Goal: Complete application form: Complete application form

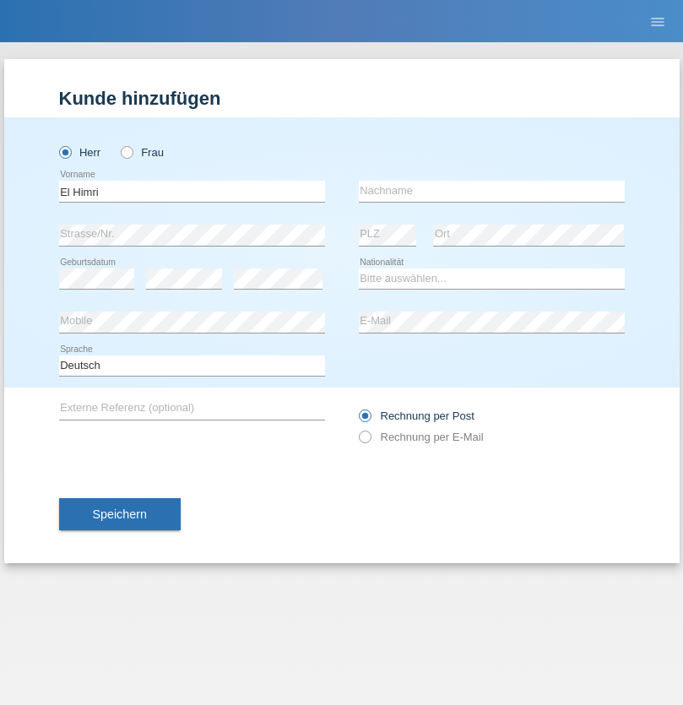
type input "El Himri"
click at [492, 191] on input "text" at bounding box center [492, 191] width 266 height 21
type input "Redouane"
select select "PT"
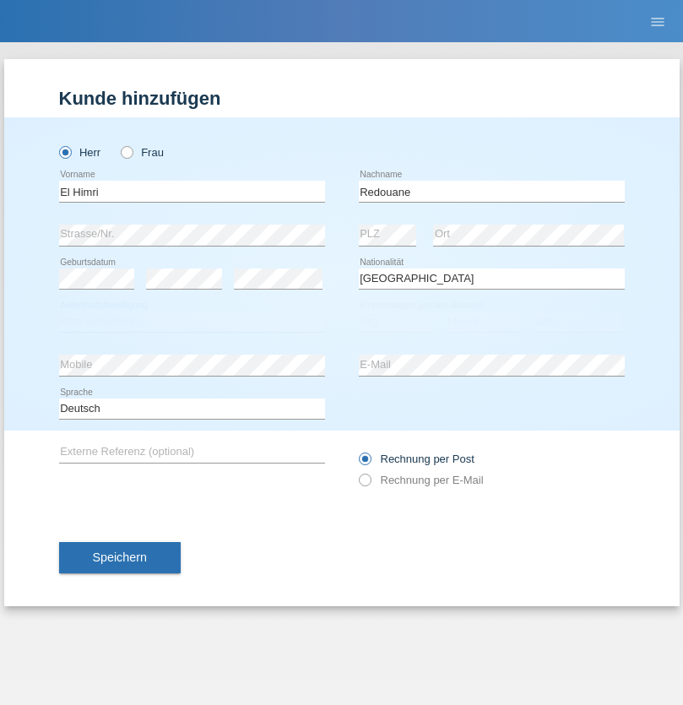
select select "C"
select select "01"
select select "09"
select select "2017"
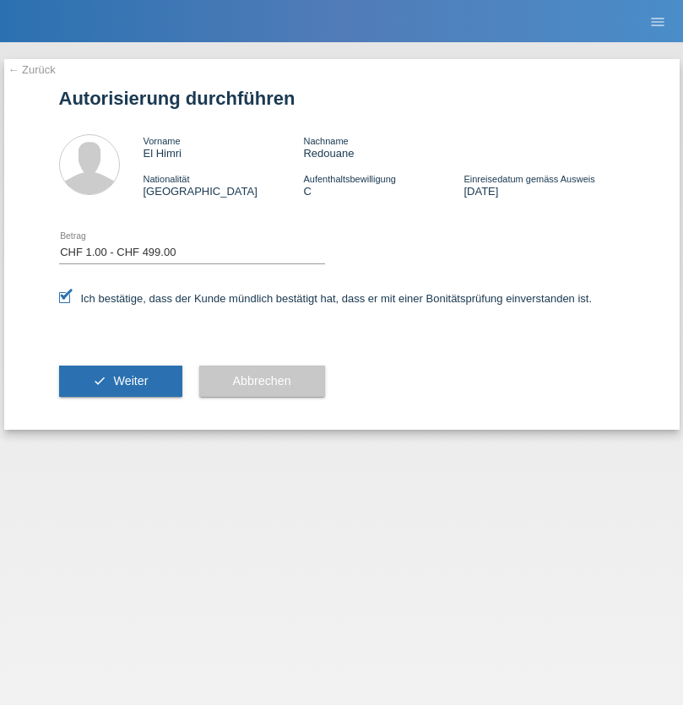
select select "1"
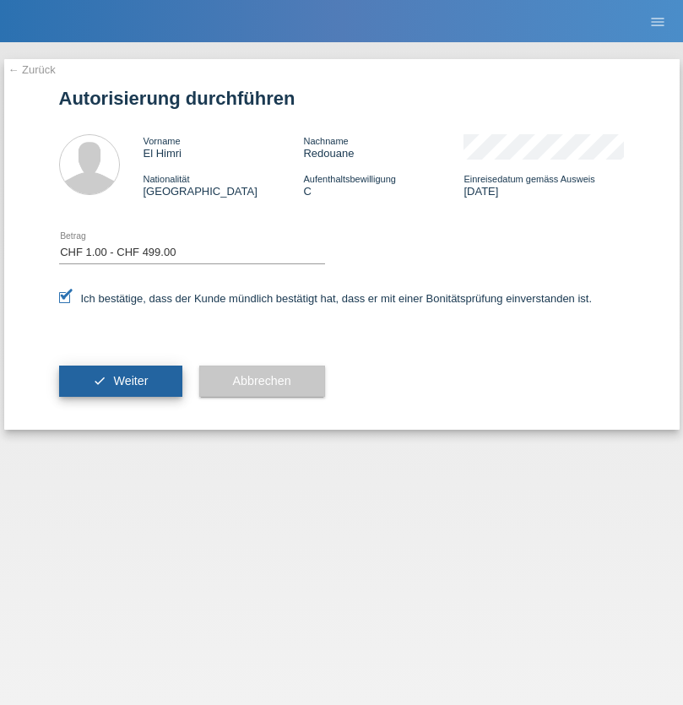
click at [120, 381] on span "Weiter" at bounding box center [130, 381] width 35 height 14
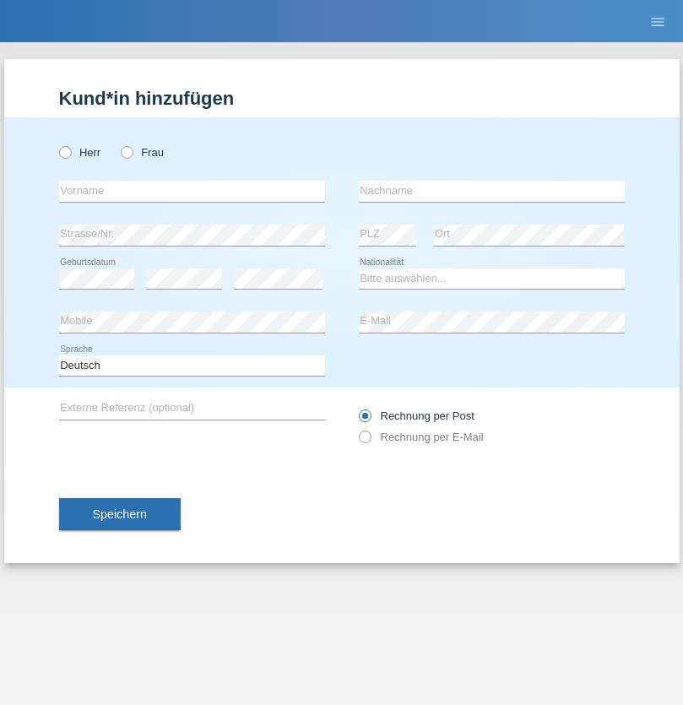
radio input "true"
click at [192, 191] on input "text" at bounding box center [192, 191] width 266 height 21
type input "[DEMOGRAPHIC_DATA]"
click at [492, 191] on input "text" at bounding box center [492, 191] width 266 height 21
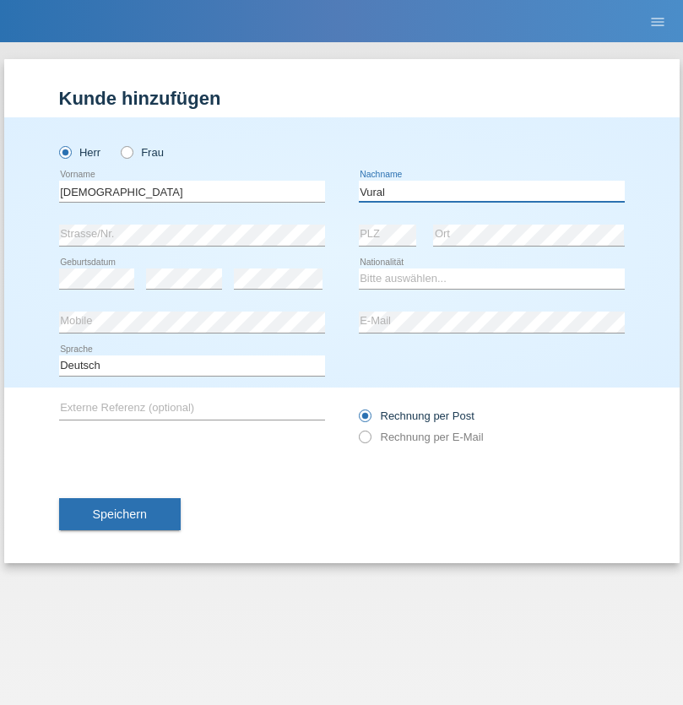
type input "Vural"
select select "IT"
select select "C"
select select "15"
select select "10"
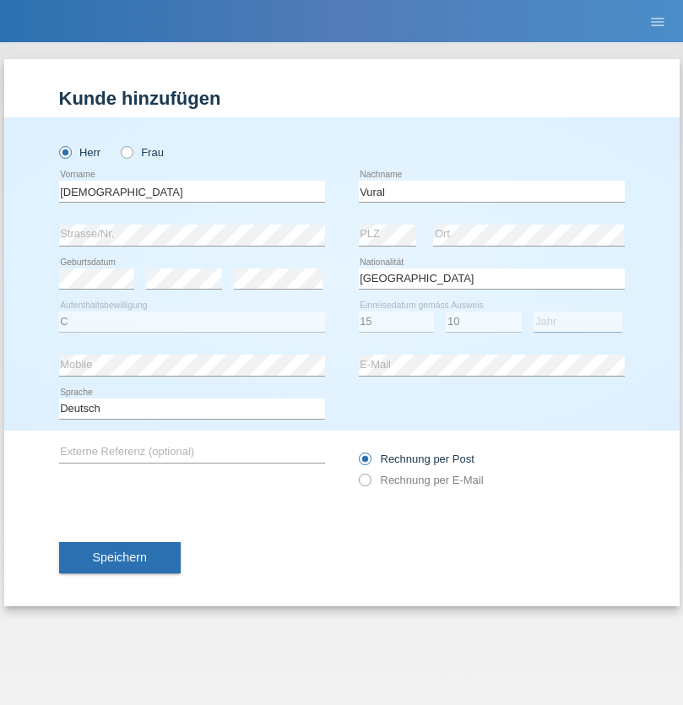
select select "2012"
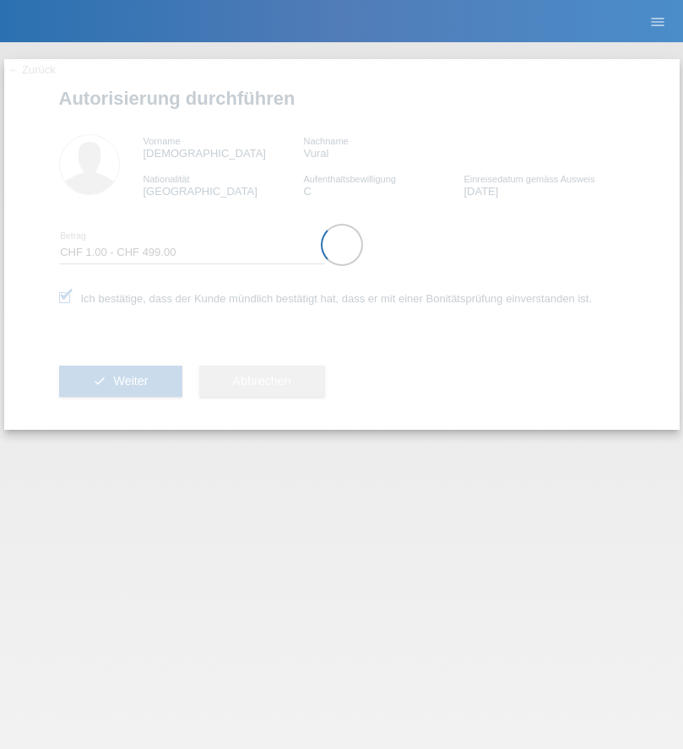
select select "1"
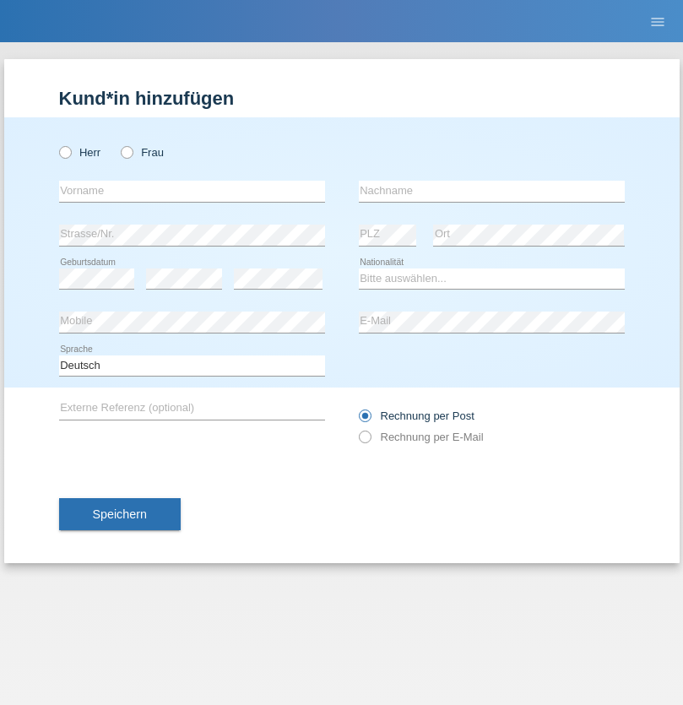
radio input "true"
click at [192, 191] on input "text" at bounding box center [192, 191] width 266 height 21
type input "El Himri"
click at [492, 191] on input "text" at bounding box center [492, 191] width 266 height 21
type input "Redouane"
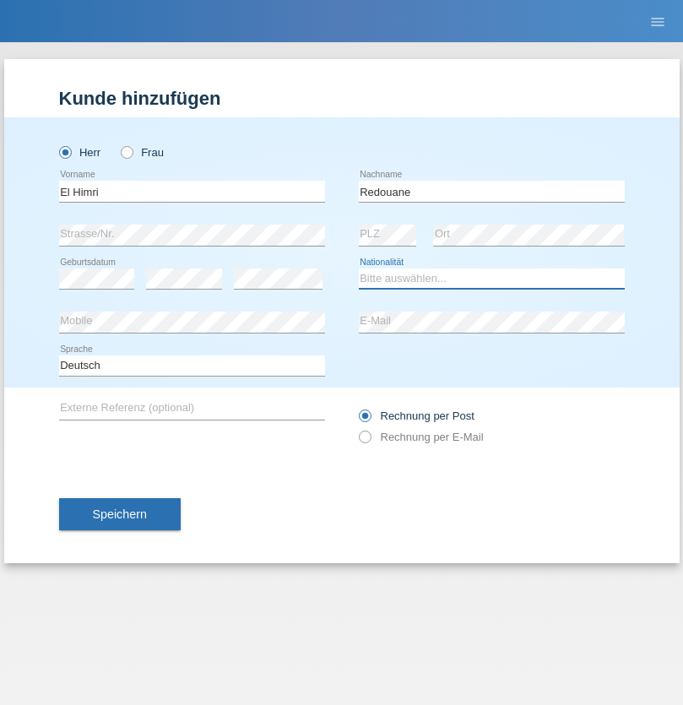
select select "PT"
select select "C"
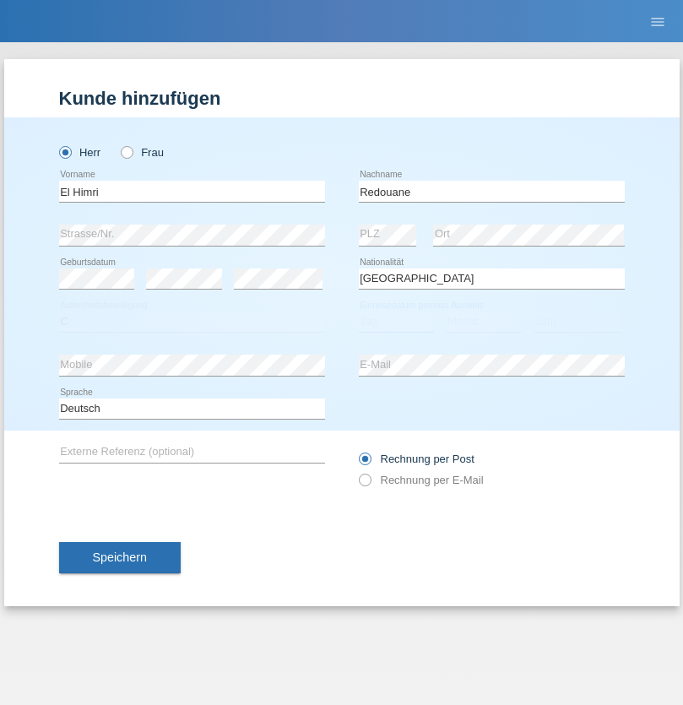
select select "01"
select select "02"
select select "2021"
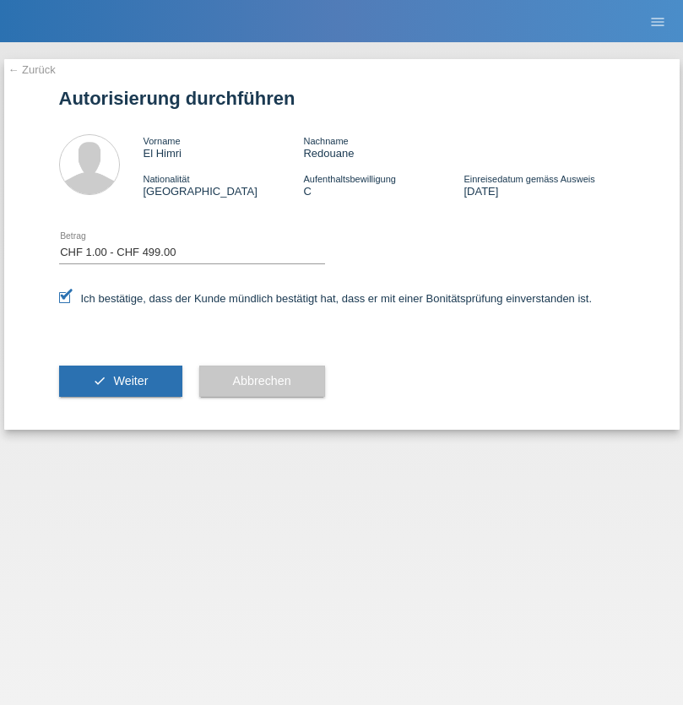
select select "1"
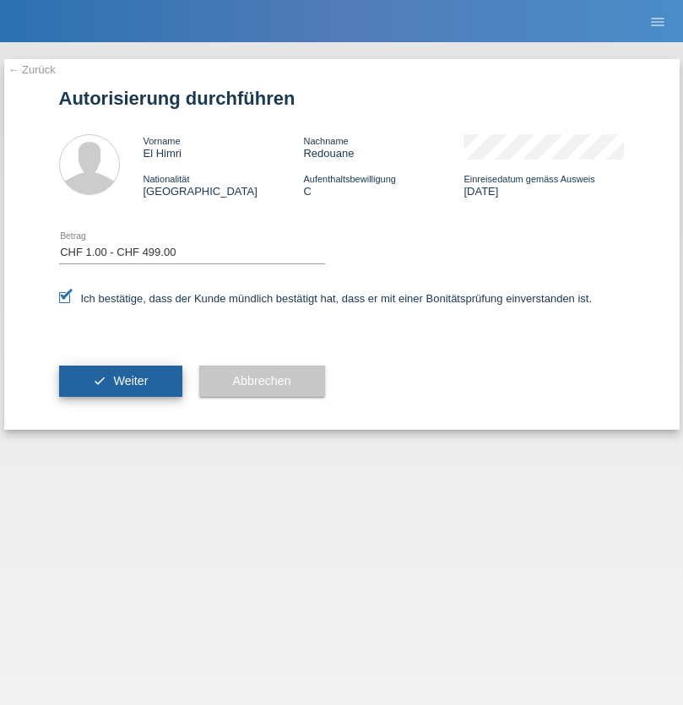
click at [120, 381] on span "Weiter" at bounding box center [130, 381] width 35 height 14
